Goal: Navigation & Orientation: Find specific page/section

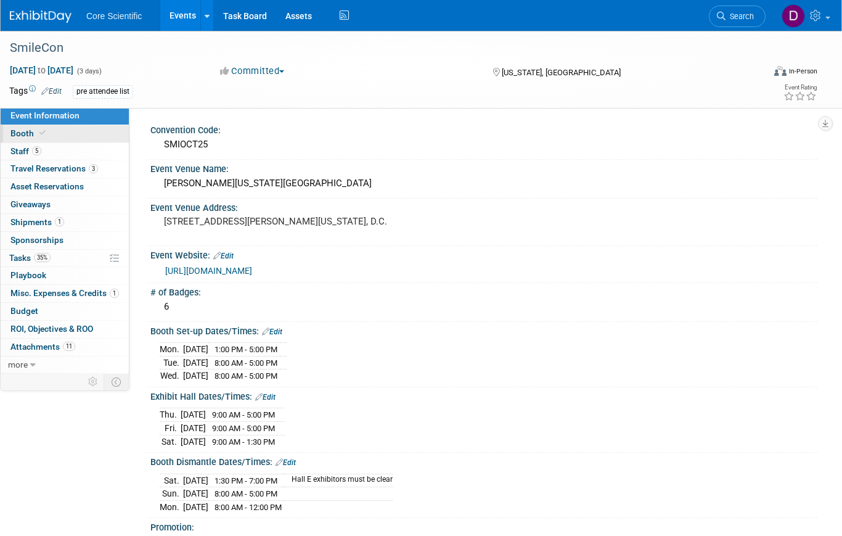
click at [29, 133] on span "Booth" at bounding box center [29, 133] width 38 height 10
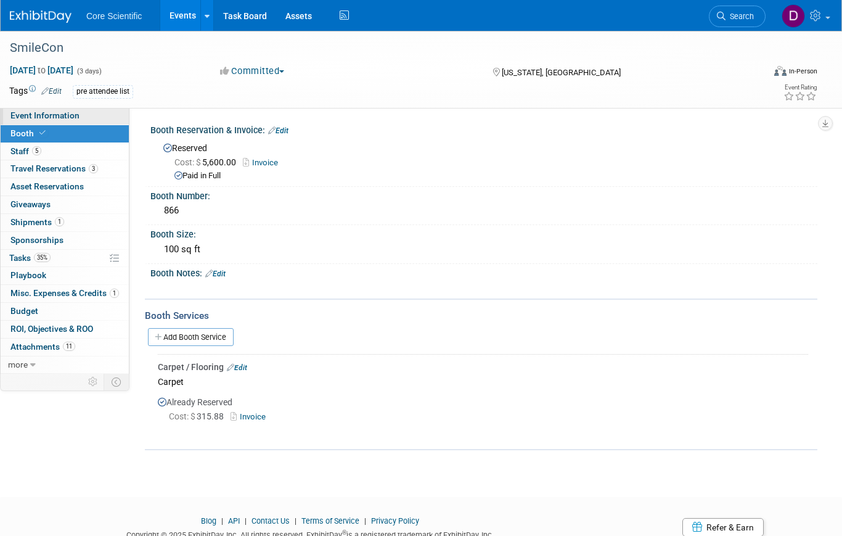
click at [50, 116] on span "Event Information" at bounding box center [44, 115] width 69 height 10
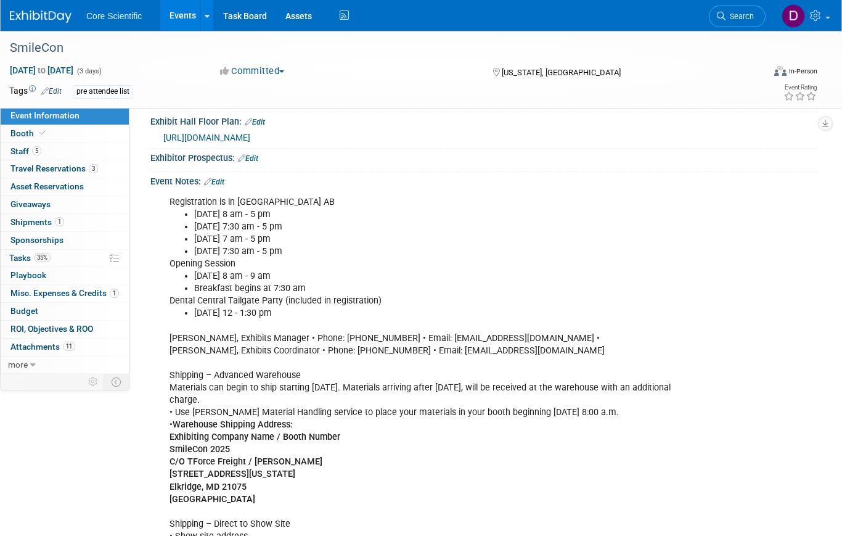
scroll to position [478, 0]
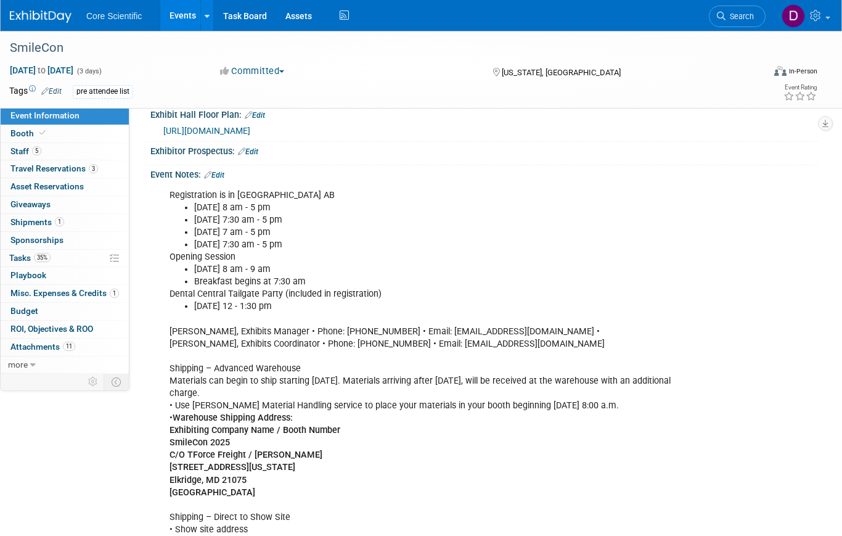
click at [183, 17] on link "Events" at bounding box center [182, 15] width 45 height 31
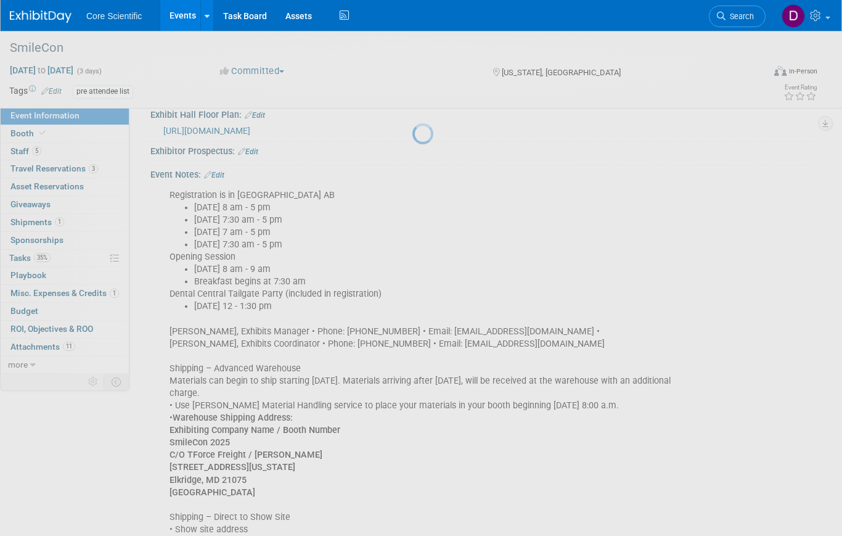
click at [183, 17] on link "Events" at bounding box center [182, 15] width 45 height 31
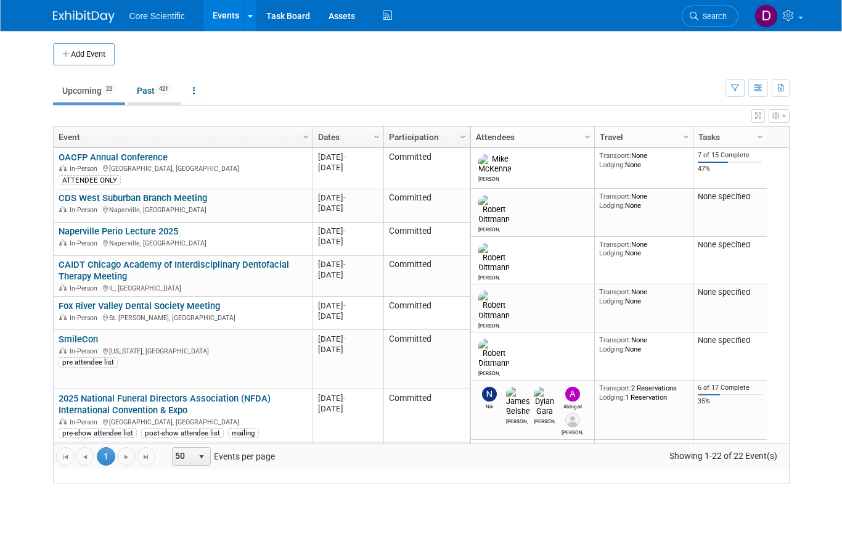
click at [140, 95] on link "Past 421" at bounding box center [155, 90] width 54 height 23
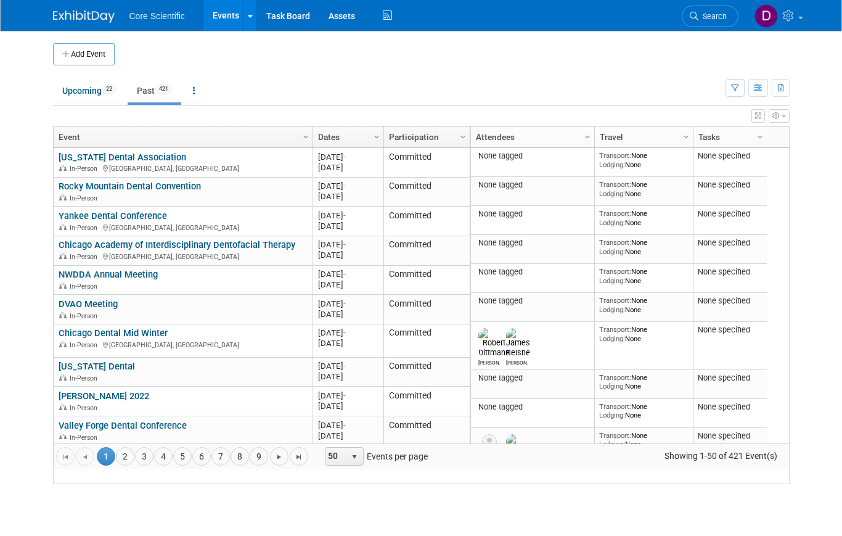
click at [350, 138] on th "Column Settings Dates" at bounding box center [347, 137] width 71 height 22
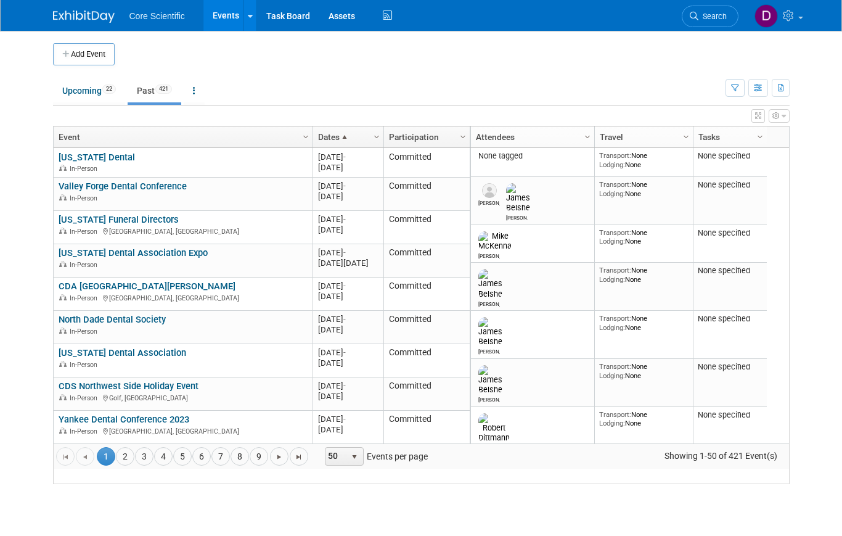
click at [370, 144] on link "Column Settings" at bounding box center [377, 135] width 14 height 18
click at [355, 142] on link "Dates" at bounding box center [346, 136] width 57 height 21
